Goal: Transaction & Acquisition: Book appointment/travel/reservation

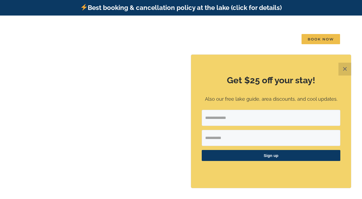
click at [53, 22] on img at bounding box center [67, 26] width 91 height 12
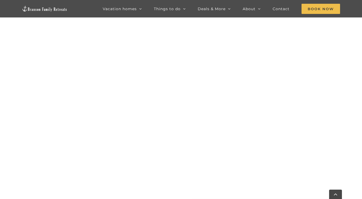
scroll to position [520, 0]
drag, startPoint x: 321, startPoint y: 115, endPoint x: 279, endPoint y: 3, distance: 120.2
click at [279, 3] on link "Contact" at bounding box center [281, 8] width 17 height 17
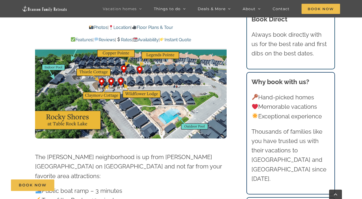
scroll to position [1472, 0]
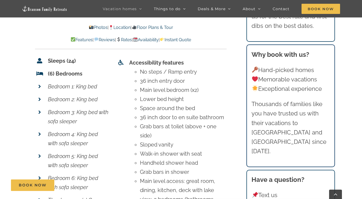
scroll to position [1954, 0]
